Goal: Navigation & Orientation: Understand site structure

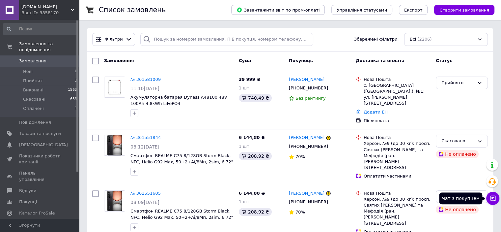
click at [490, 201] on icon at bounding box center [493, 198] width 7 height 7
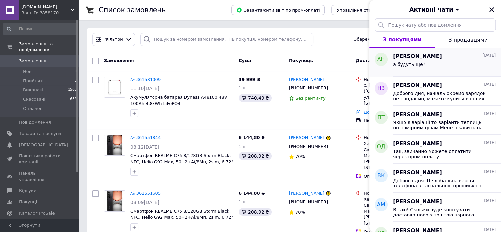
click at [422, 61] on div "а будуть ще?" at bounding box center [444, 65] width 103 height 11
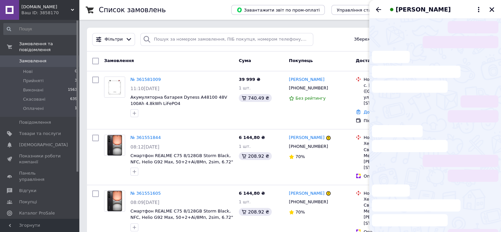
scroll to position [3, 0]
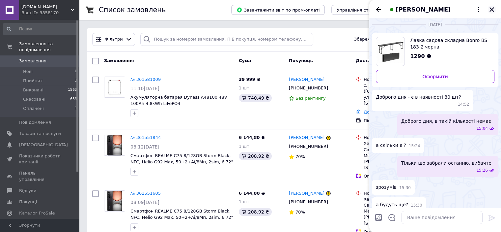
click at [496, 9] on button "Закрити" at bounding box center [492, 10] width 8 height 8
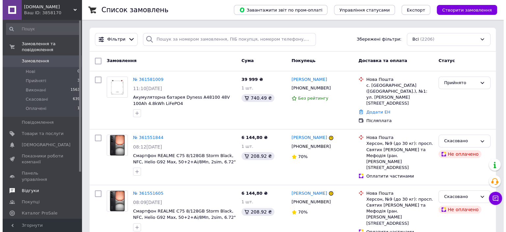
scroll to position [61, 0]
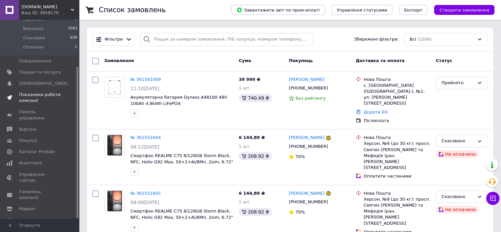
click at [35, 94] on span "Показники роботи компанії" at bounding box center [40, 98] width 42 height 12
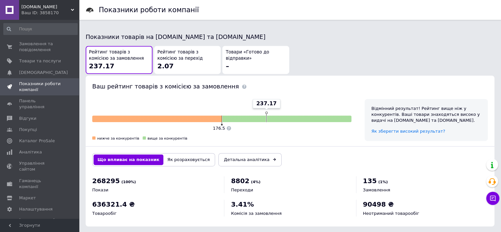
scroll to position [351, 0]
click at [36, 138] on span "Каталог ProSale" at bounding box center [37, 141] width 36 height 6
